Goal: Transaction & Acquisition: Purchase product/service

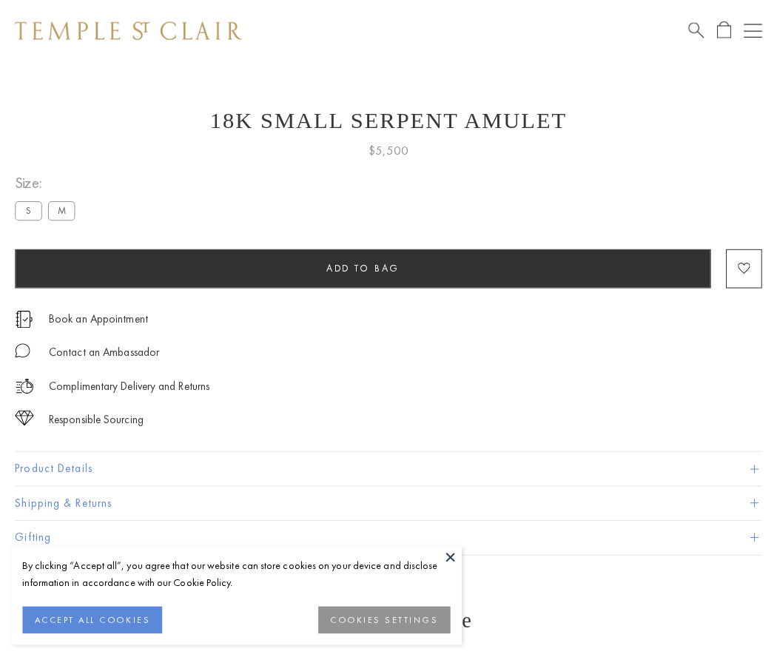
scroll to position [59, 0]
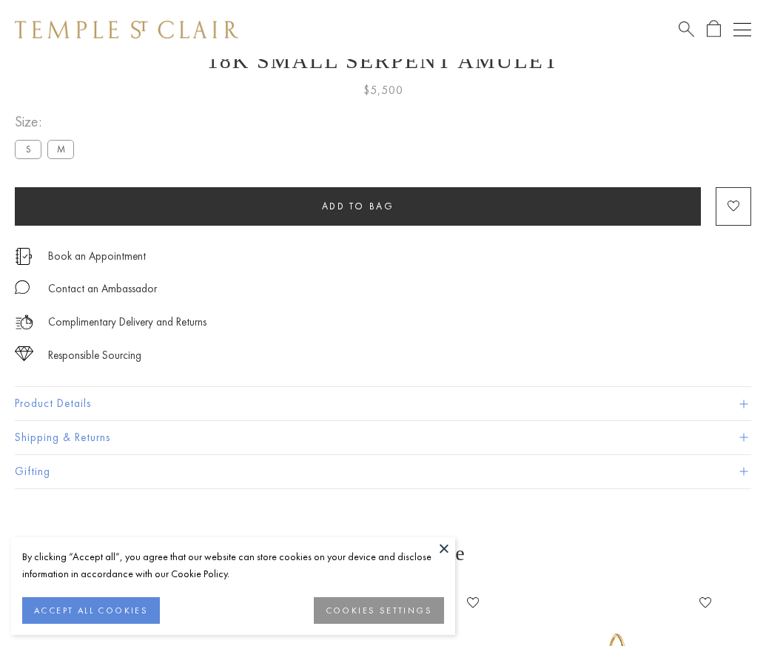
click at [358, 206] on span "Add to bag" at bounding box center [358, 206] width 73 height 13
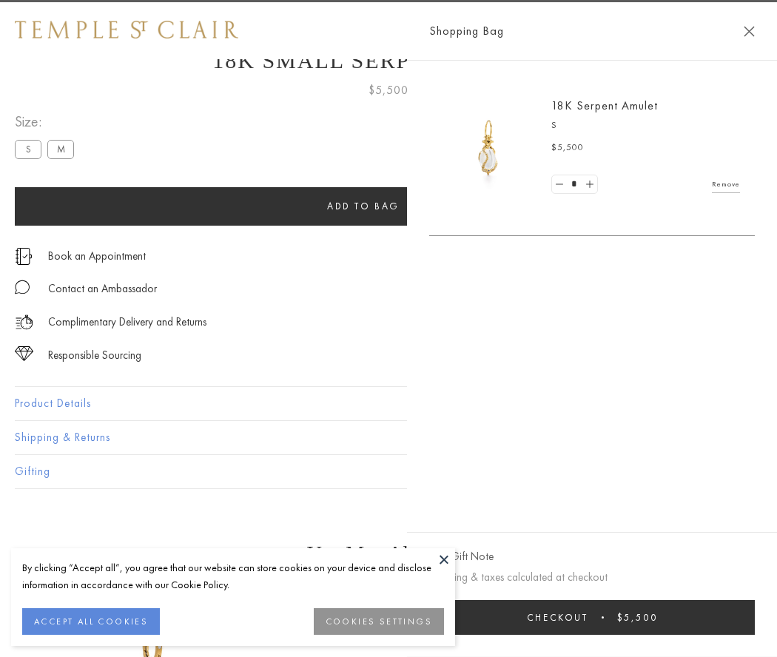
click at [589, 617] on span "Checkout" at bounding box center [557, 617] width 61 height 13
